Goal: Find specific page/section: Find specific page/section

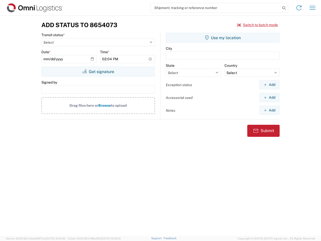
click at [216, 8] on input "search" at bounding box center [216, 8] width 130 height 10
click at [284, 8] on icon at bounding box center [284, 8] width 7 height 7
click at [299, 8] on icon at bounding box center [299, 8] width 8 height 8
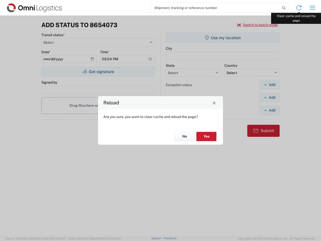
click at [313, 8] on div "Reload Are you sure, you want to clear cache and reload the page? No Yes" at bounding box center [160, 120] width 321 height 241
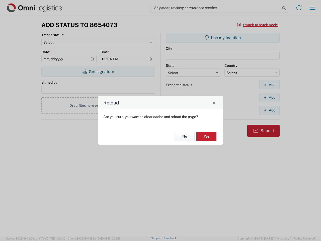
click at [258, 25] on div "Reload Are you sure, you want to clear cache and reload the page? No Yes" at bounding box center [160, 120] width 321 height 241
click at [98, 72] on div "Reload Are you sure, you want to clear cache and reload the page? No Yes" at bounding box center [160, 120] width 321 height 241
click at [223, 38] on div "Reload Are you sure, you want to clear cache and reload the page? No Yes" at bounding box center [160, 120] width 321 height 241
click at [270, 85] on div "Reload Are you sure, you want to clear cache and reload the page? No Yes" at bounding box center [160, 120] width 321 height 241
click at [270, 97] on div "Reload Are you sure, you want to clear cache and reload the page? No Yes" at bounding box center [160, 120] width 321 height 241
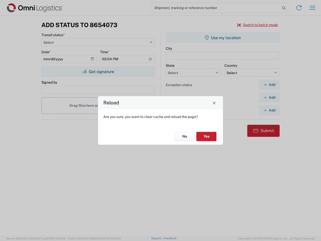
click at [270, 110] on div "Reload Are you sure, you want to clear cache and reload the page? No Yes" at bounding box center [160, 120] width 321 height 241
